Goal: Task Accomplishment & Management: Manage account settings

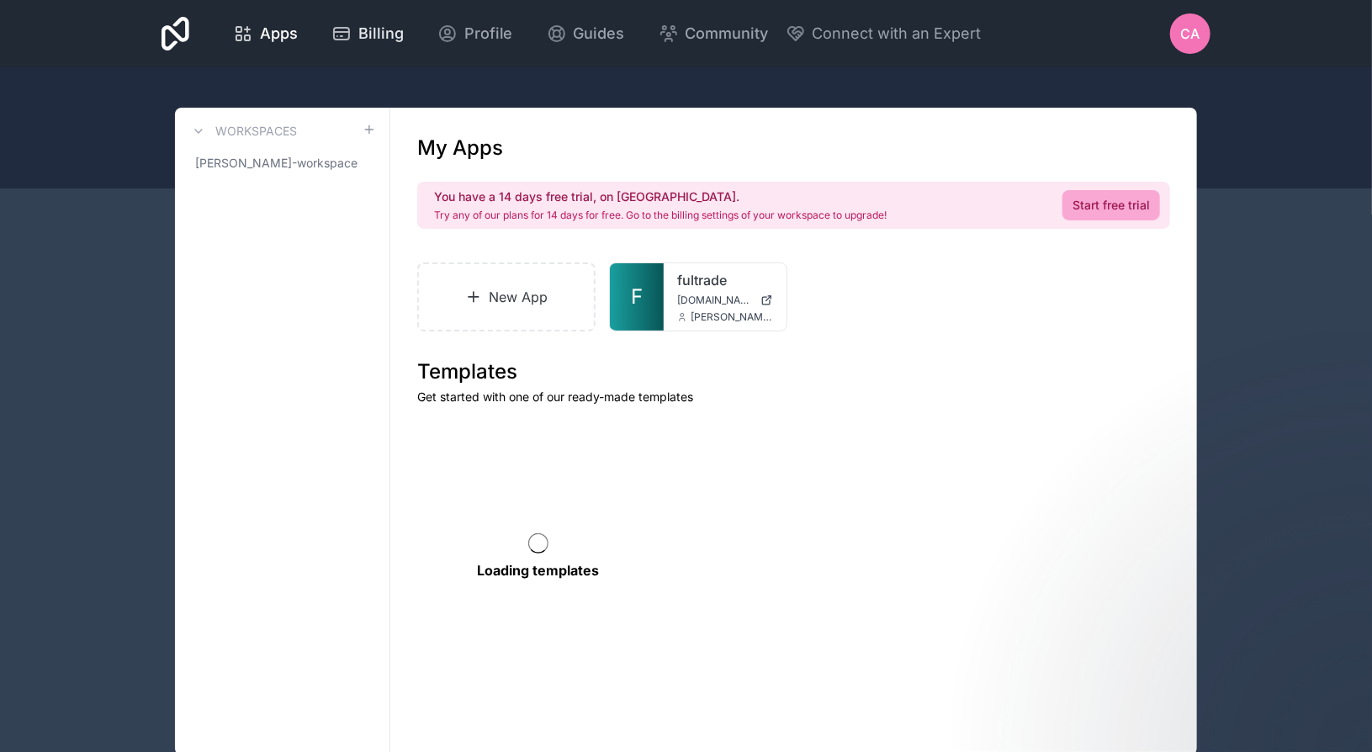
click at [368, 36] on span "Billing" at bounding box center [380, 34] width 45 height 24
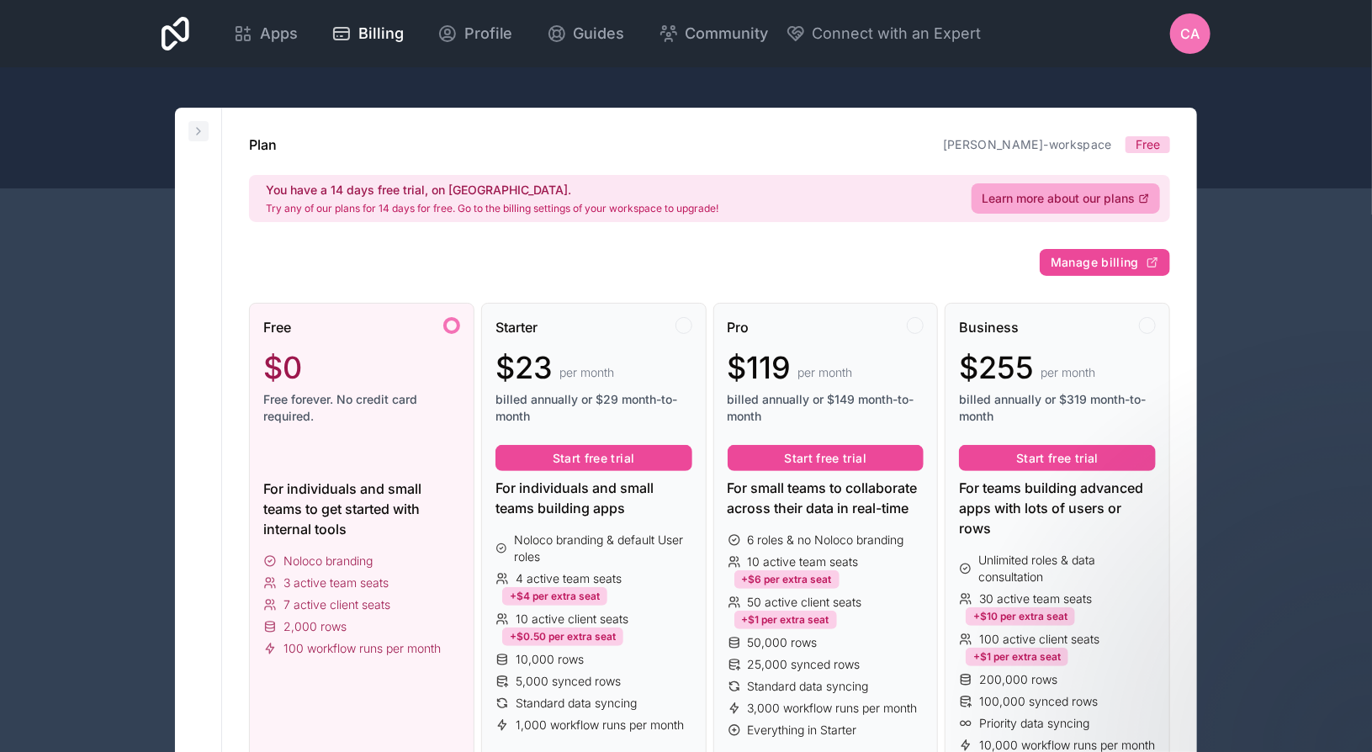
click at [199, 130] on icon at bounding box center [198, 131] width 3 height 7
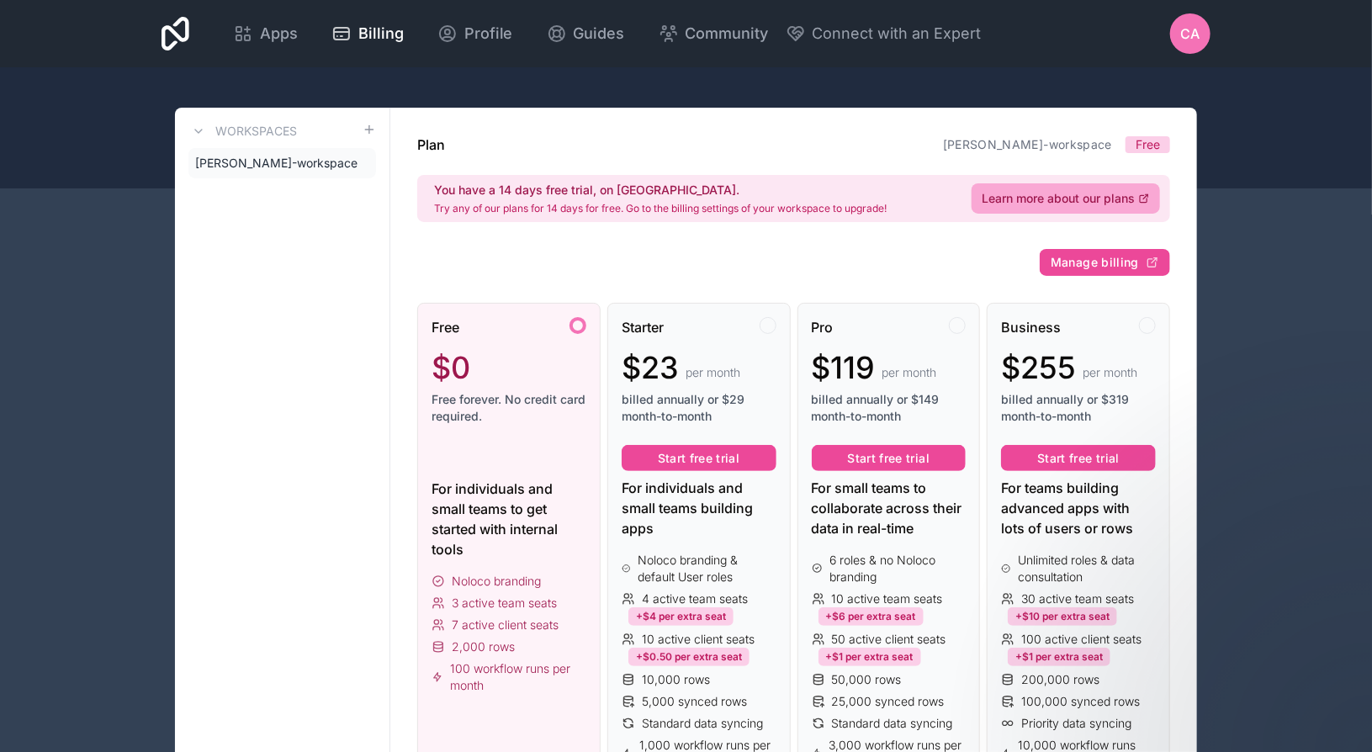
click at [1189, 43] on span "CA" at bounding box center [1190, 34] width 19 height 20
click at [698, 80] on div at bounding box center [686, 127] width 1372 height 121
click at [281, 34] on span "Apps" at bounding box center [279, 34] width 38 height 24
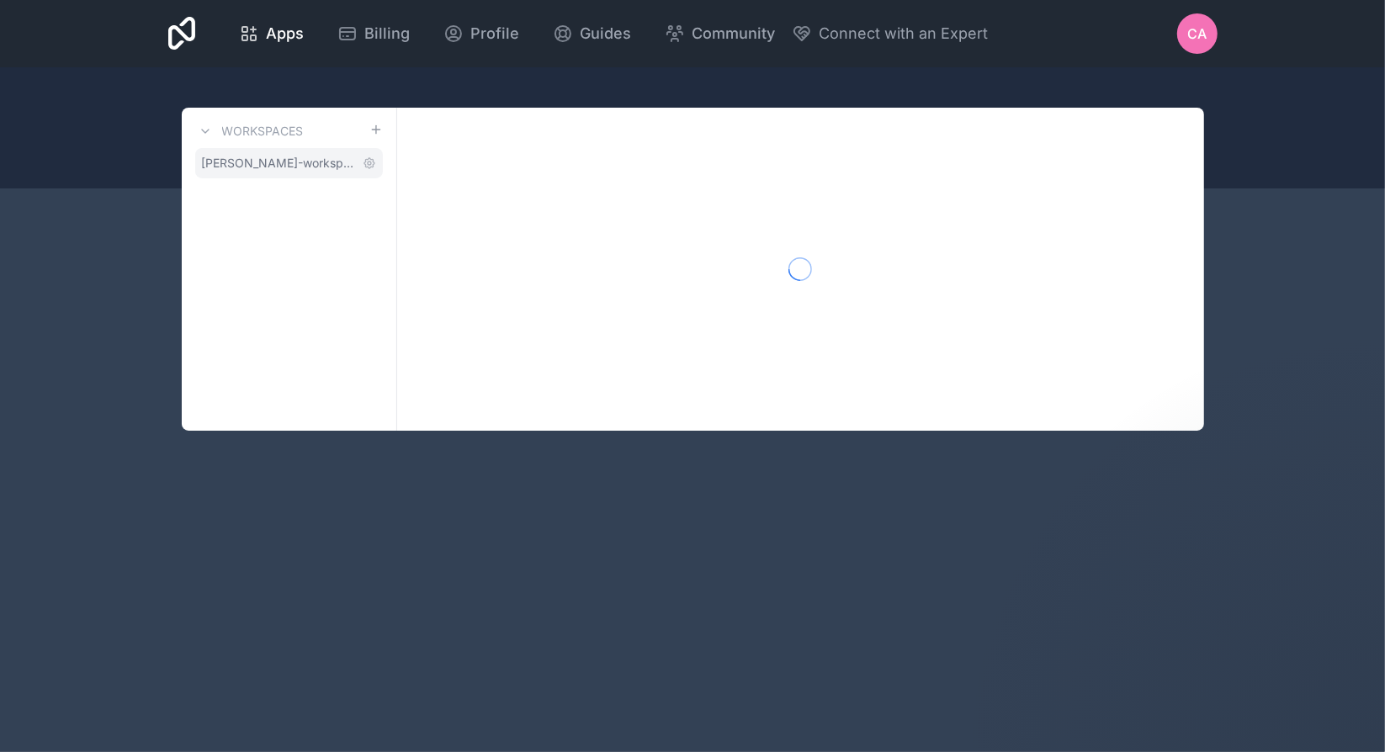
click at [281, 164] on span "[PERSON_NAME]-workspace" at bounding box center [279, 163] width 154 height 17
drag, startPoint x: 543, startPoint y: 149, endPoint x: 300, endPoint y: 42, distance: 264.8
click at [543, 148] on div at bounding box center [800, 269] width 807 height 323
click at [1074, 34] on div "Apps Billing Profile Guides Community Connect with an Expert CA Billing Profile…" at bounding box center [693, 33] width 1076 height 67
click at [1211, 40] on div "CA" at bounding box center [1197, 33] width 40 height 40
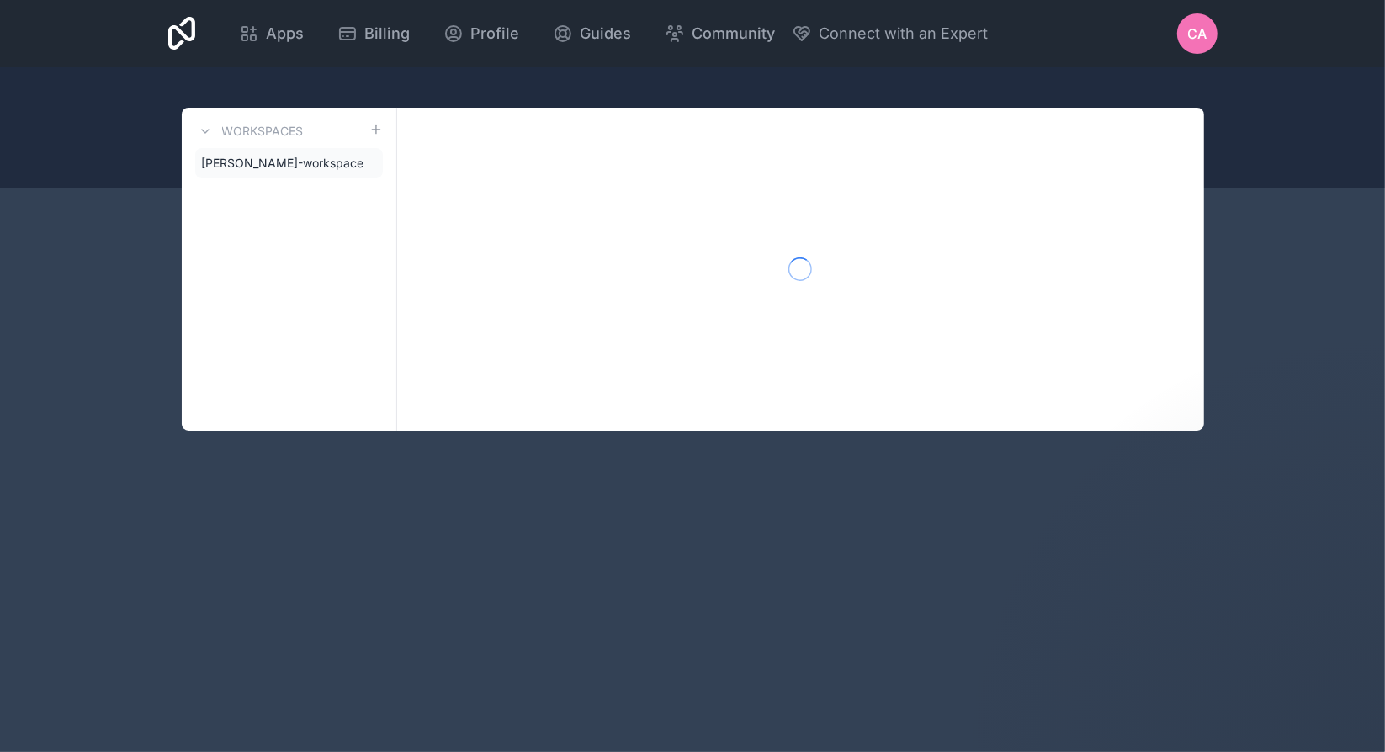
click at [1199, 41] on span "CA" at bounding box center [1196, 34] width 19 height 20
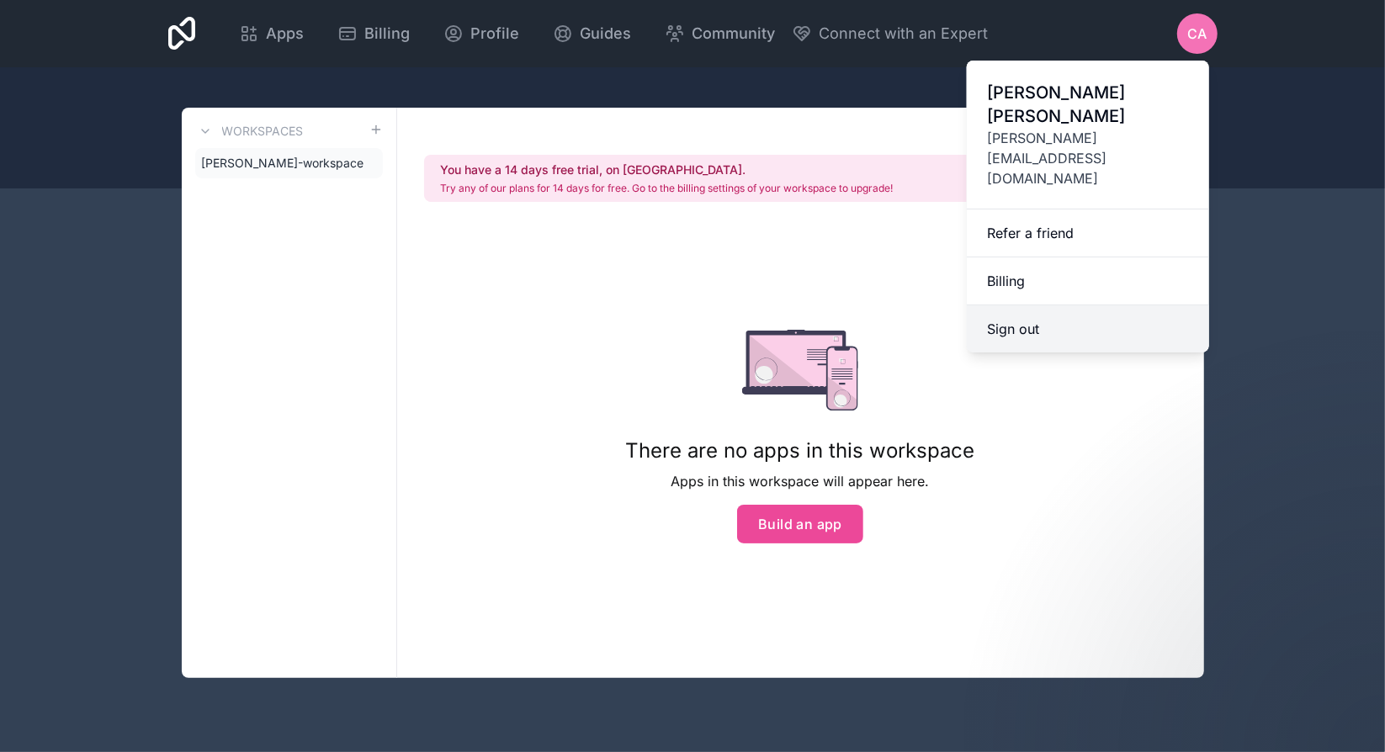
click at [1030, 305] on button "Sign out" at bounding box center [1088, 328] width 242 height 47
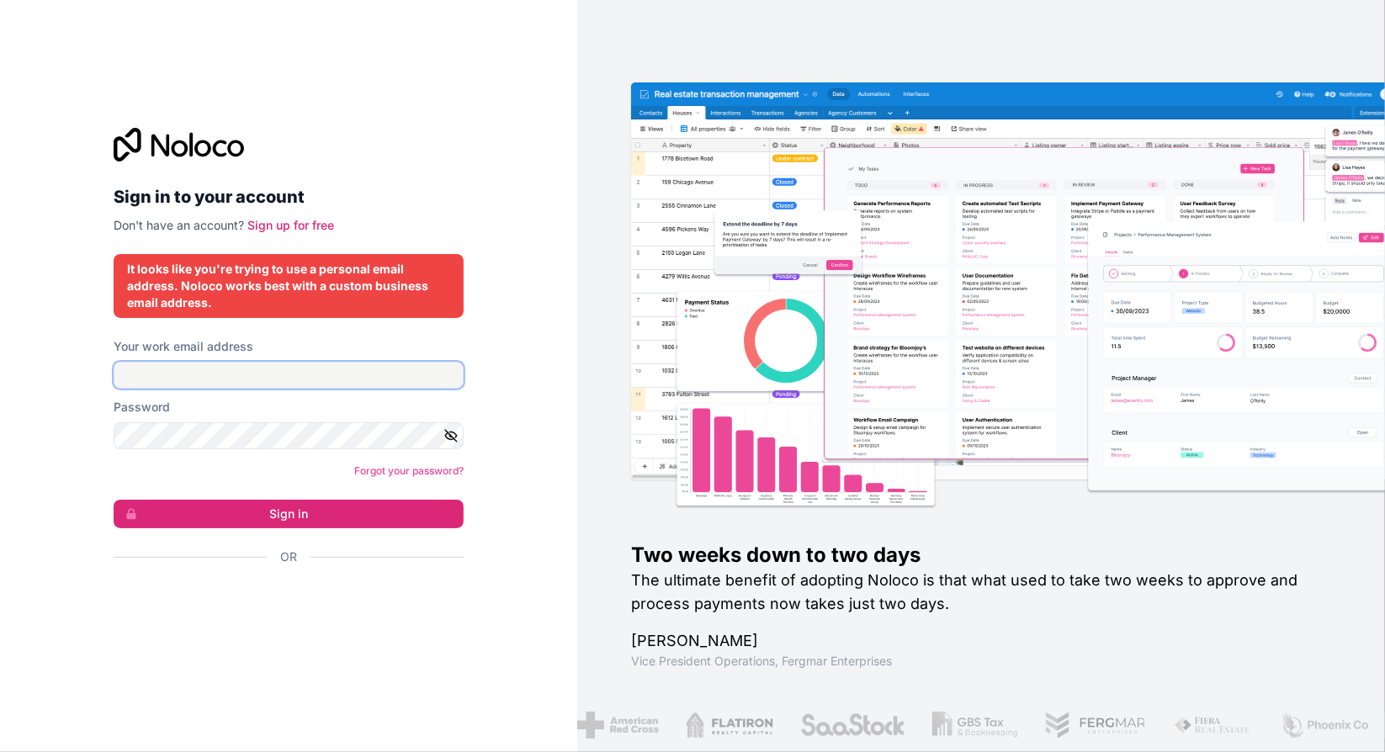
click at [156, 370] on input "Your work email address" at bounding box center [289, 375] width 350 height 27
type input "**"
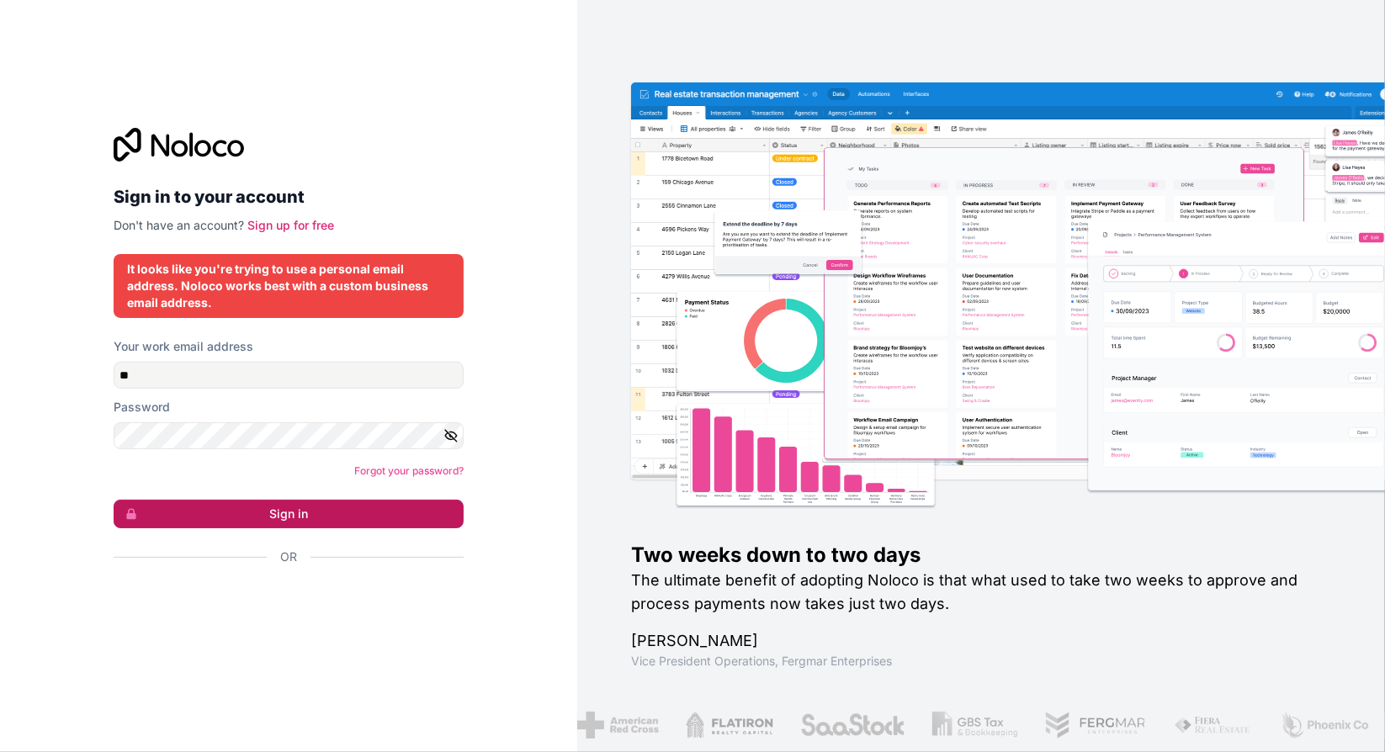
click at [213, 510] on button "Sign in" at bounding box center [289, 514] width 350 height 29
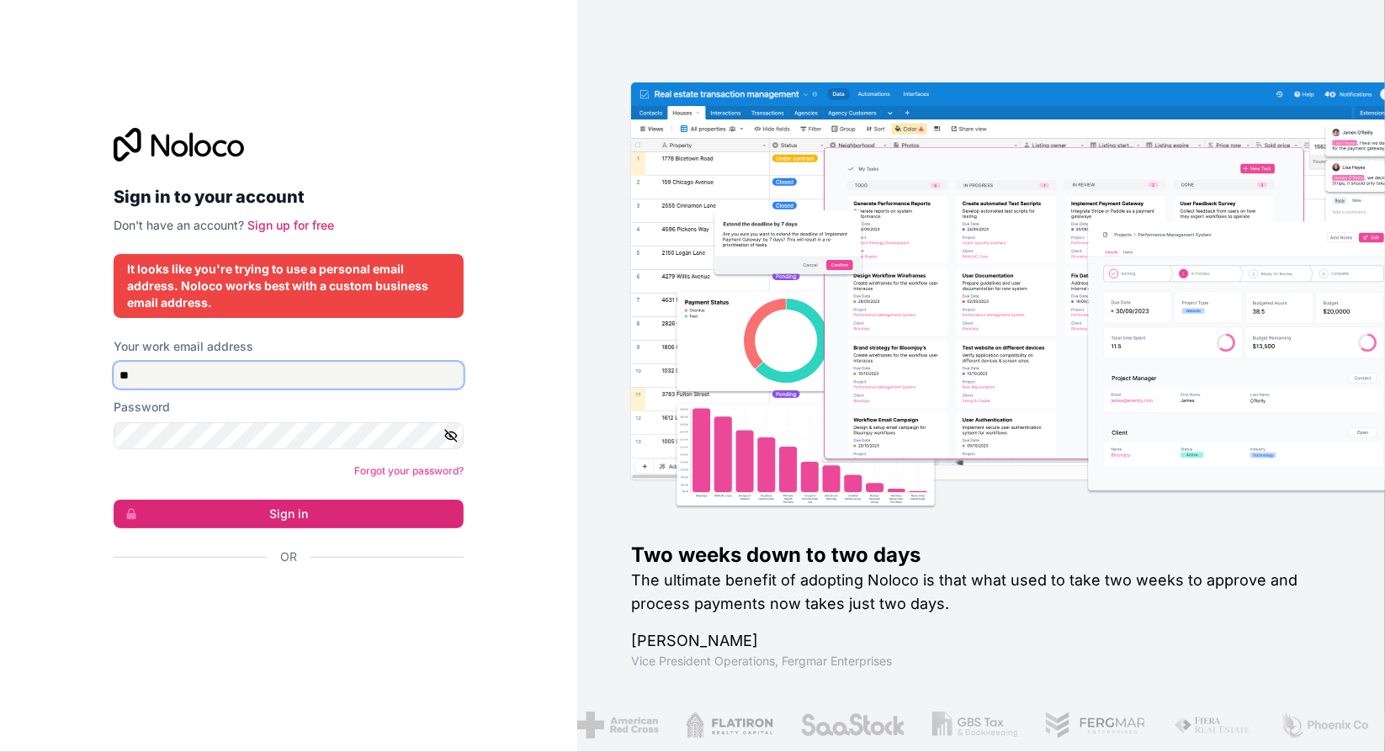
click at [156, 377] on input "**" at bounding box center [289, 375] width 350 height 27
click at [85, 372] on div "Sign in to your account Don't have an account? Sign up for free It looks like y…" at bounding box center [288, 376] width 577 height 752
click at [156, 374] on input "**" at bounding box center [289, 375] width 350 height 27
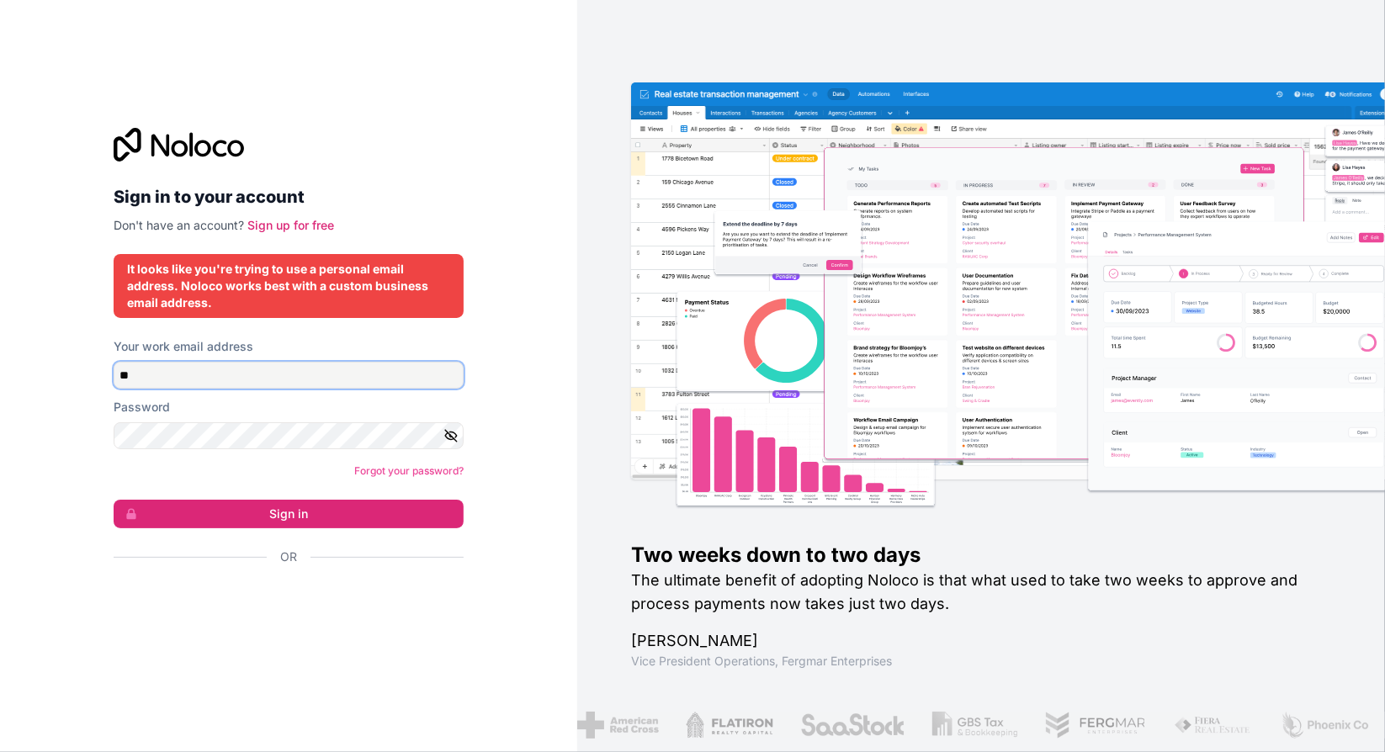
click at [156, 374] on input "**" at bounding box center [289, 375] width 350 height 27
click at [146, 379] on input "Your work email address" at bounding box center [289, 375] width 350 height 27
click at [129, 378] on input "Your work email address" at bounding box center [289, 375] width 350 height 27
